Goal: Register for event/course

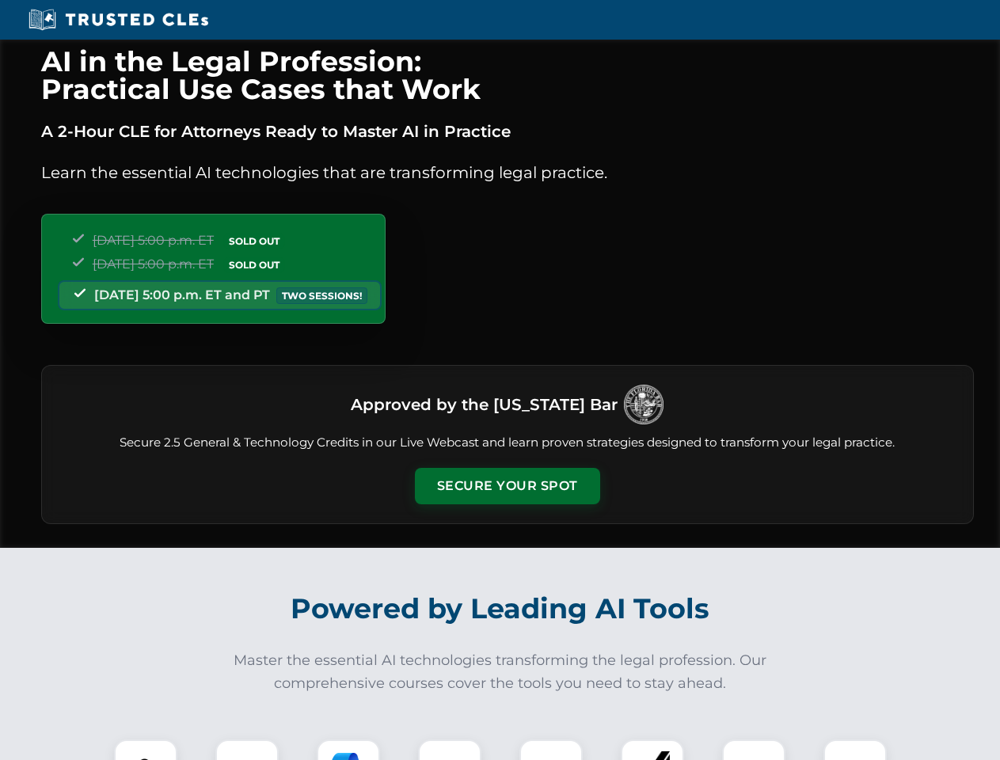
click at [507, 486] on button "Secure Your Spot" at bounding box center [507, 486] width 185 height 36
click at [146, 750] on img at bounding box center [146, 771] width 46 height 46
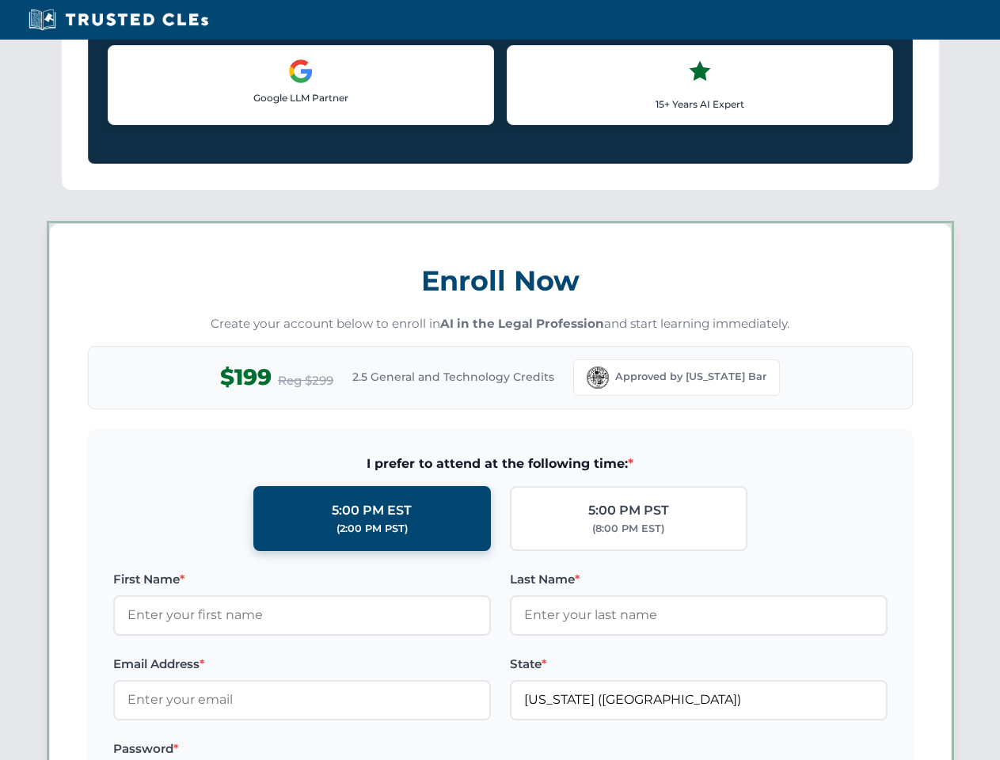
click at [348, 750] on label "Password *" at bounding box center [302, 748] width 378 height 19
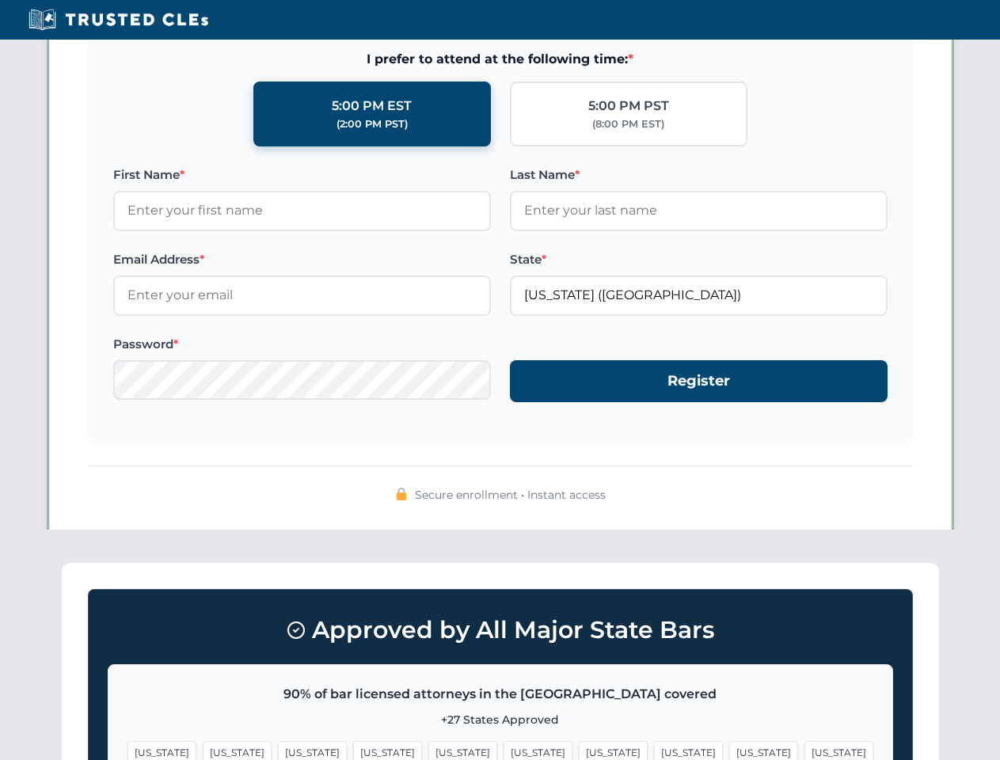
click at [729, 750] on span "[US_STATE]" at bounding box center [763, 752] width 69 height 23
